Goal: Find specific page/section: Find specific page/section

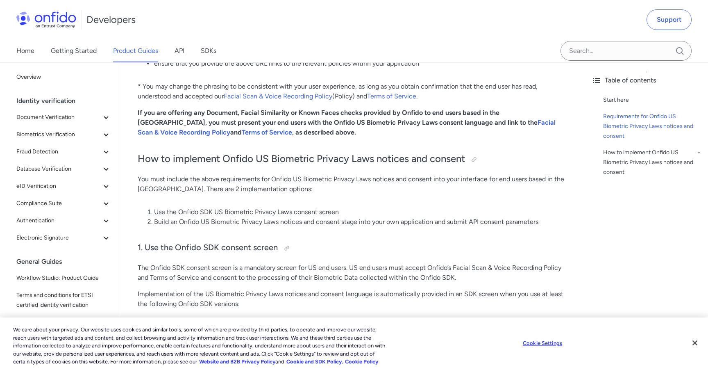
scroll to position [511, 0]
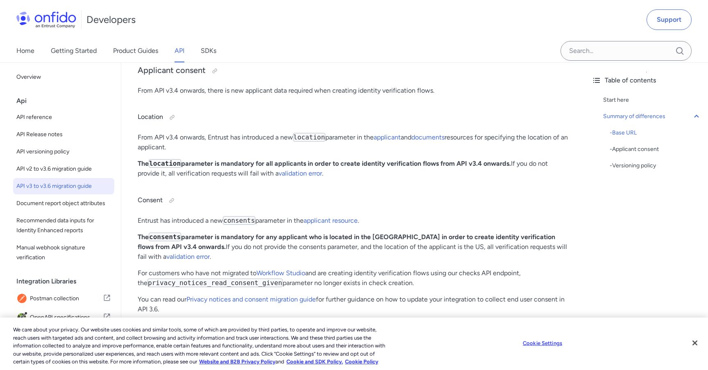
scroll to position [284, 0]
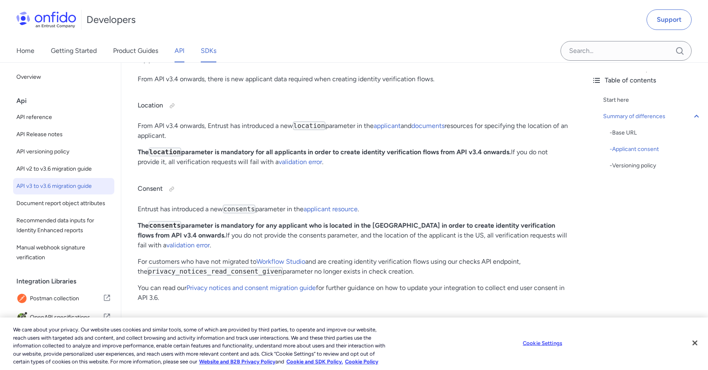
click at [202, 48] on link "SDKs" at bounding box center [209, 50] width 16 height 23
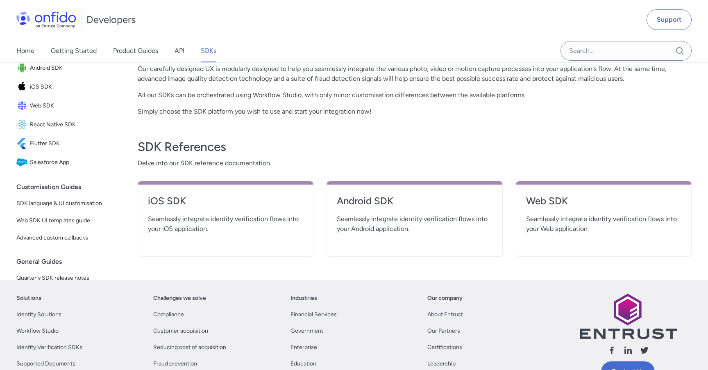
scroll to position [224, 0]
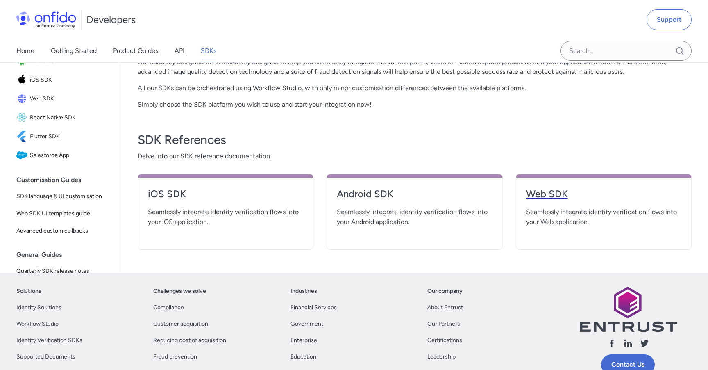
click at [554, 204] on link "Web SDK" at bounding box center [603, 197] width 155 height 20
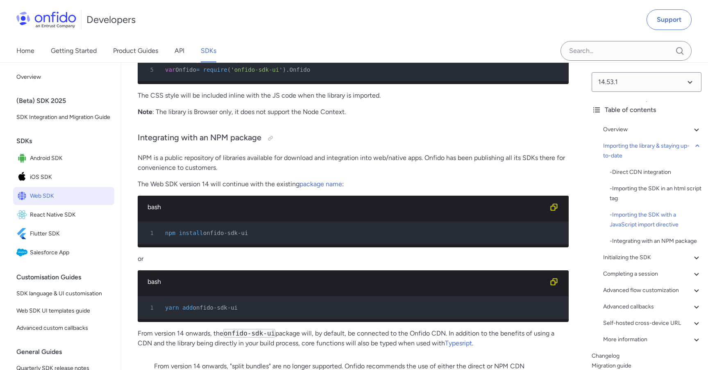
scroll to position [1103, 0]
